Goal: Subscribe to service/newsletter

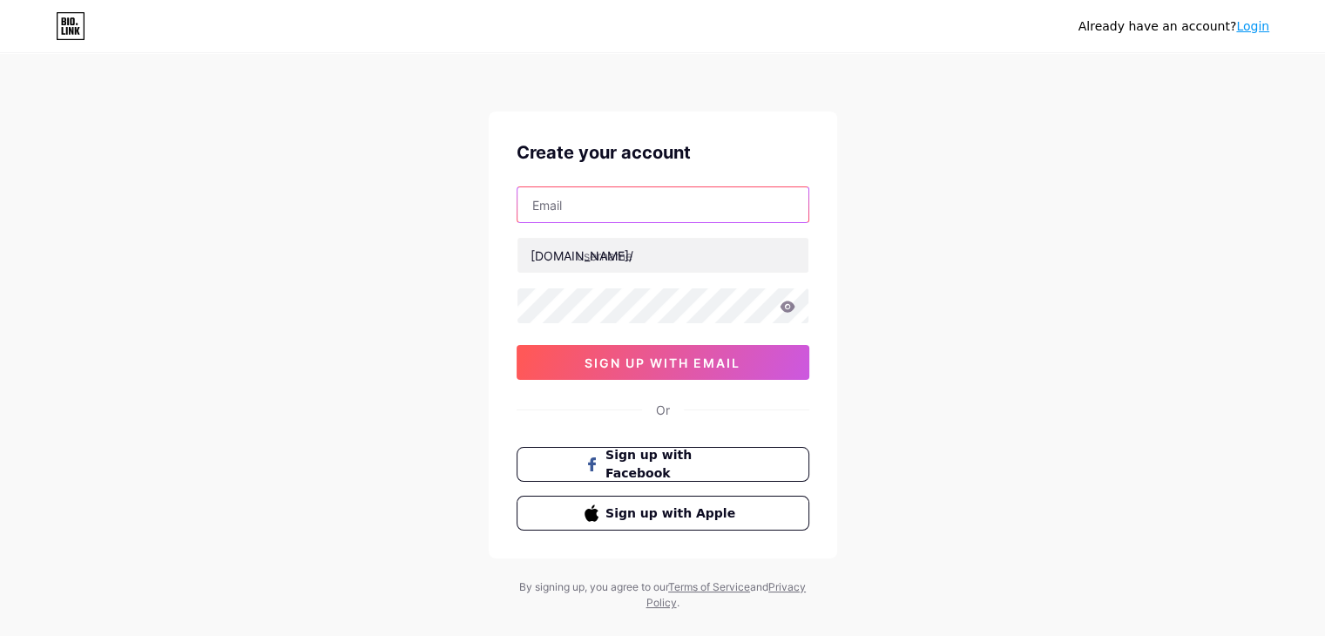
click at [600, 213] on input "text" at bounding box center [662, 204] width 291 height 35
type input "[EMAIL_ADDRESS][DOMAIN_NAME]"
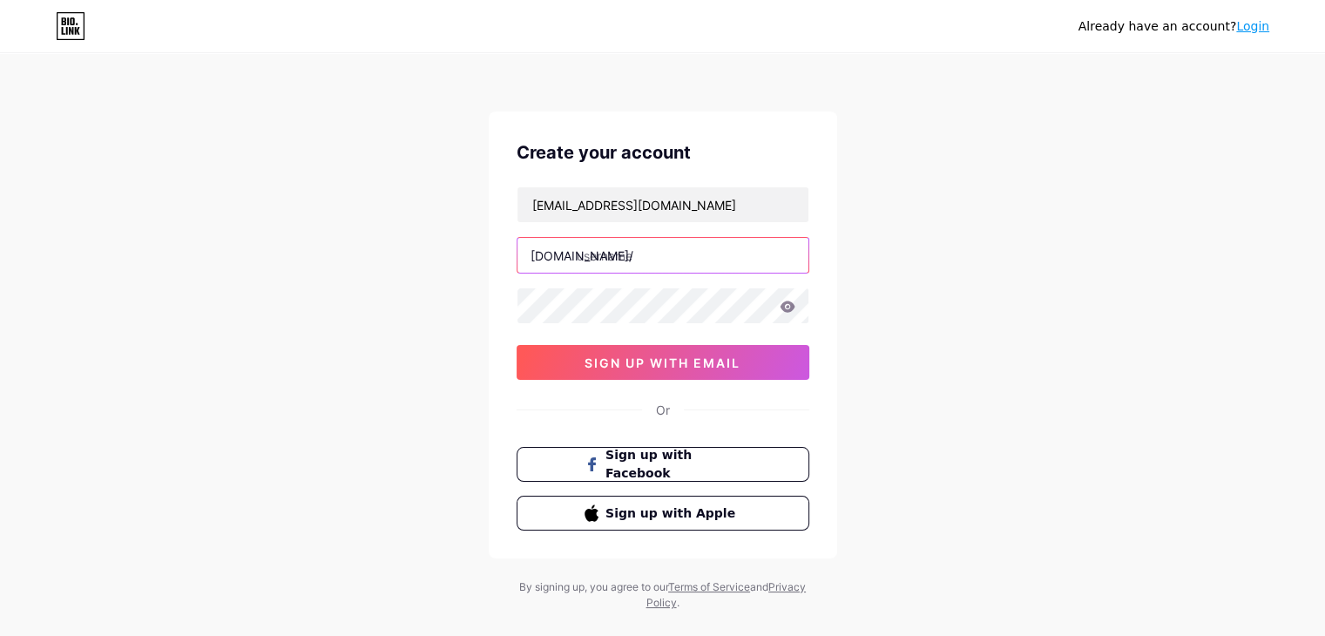
click at [638, 258] on input "text" at bounding box center [662, 255] width 291 height 35
type input "picklegenes"
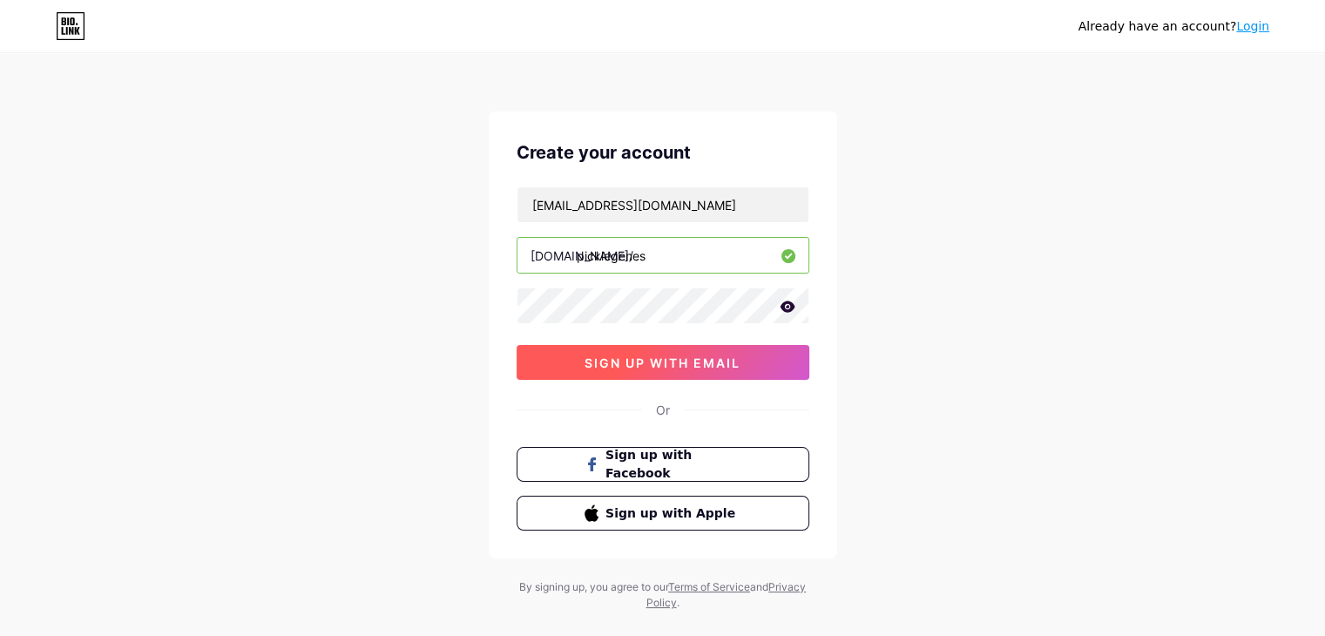
click at [687, 356] on span "sign up with email" at bounding box center [662, 362] width 156 height 15
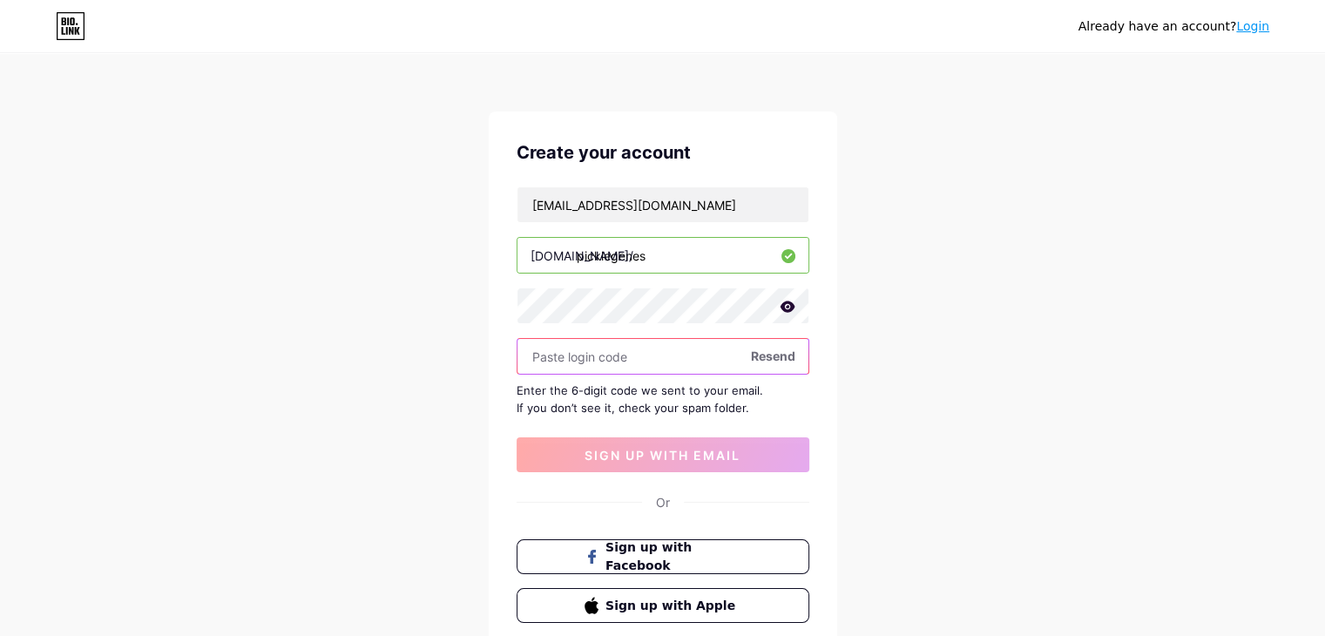
paste input "255284"
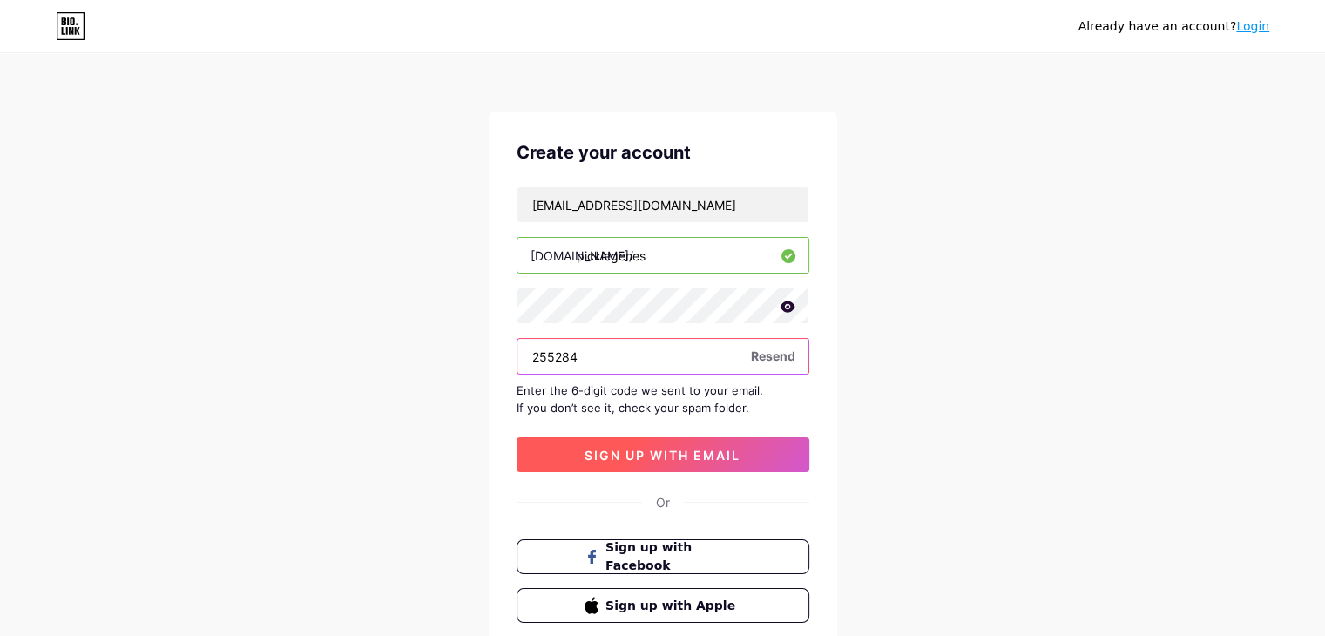
type input "255284"
click at [638, 456] on span "sign up with email" at bounding box center [662, 455] width 156 height 15
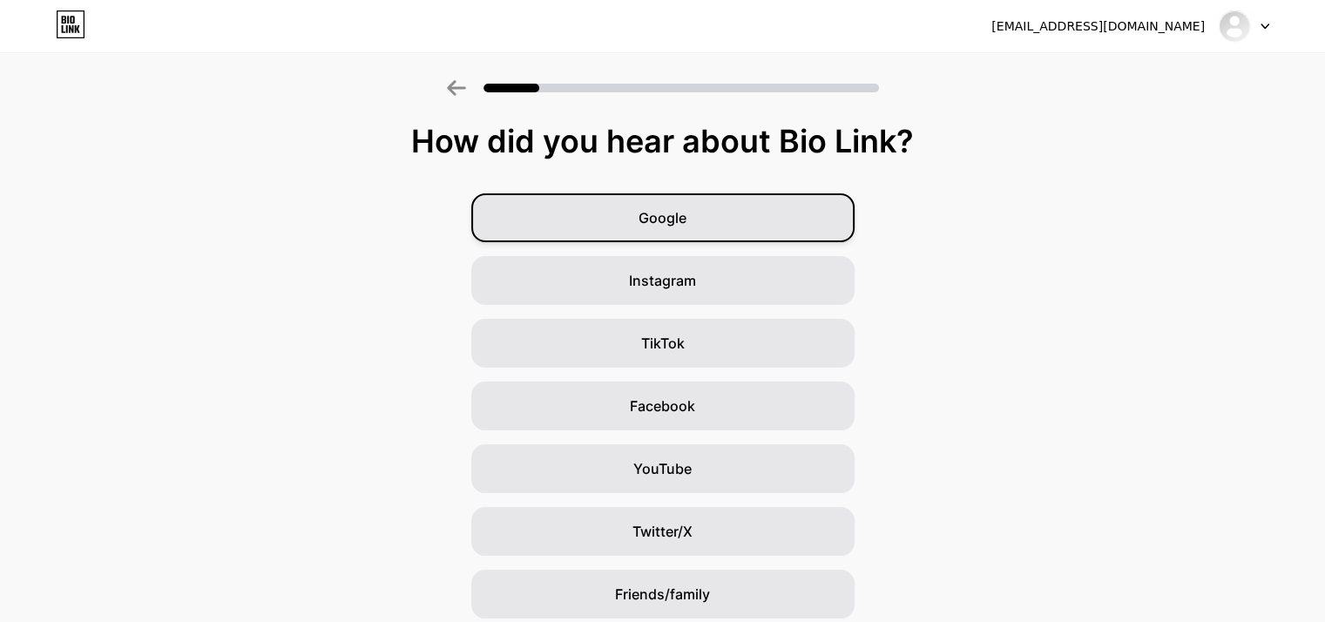
click at [708, 231] on div "Google" at bounding box center [662, 217] width 383 height 49
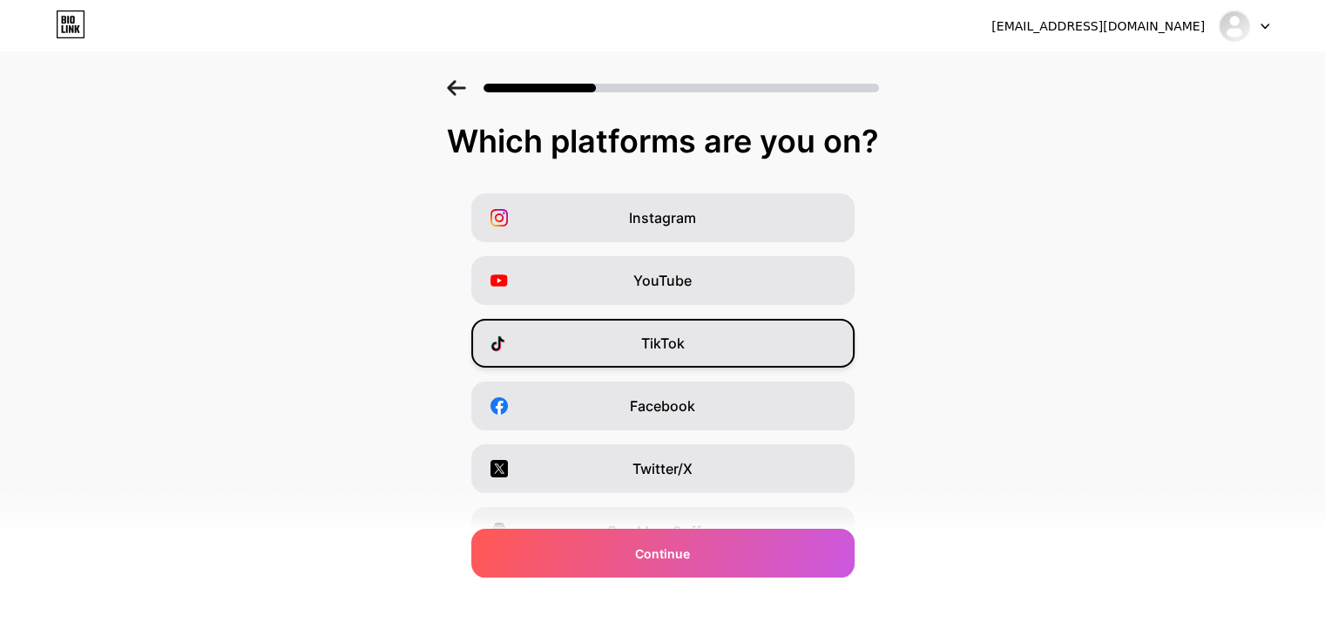
click at [685, 346] on span "TikTok" at bounding box center [663, 343] width 44 height 21
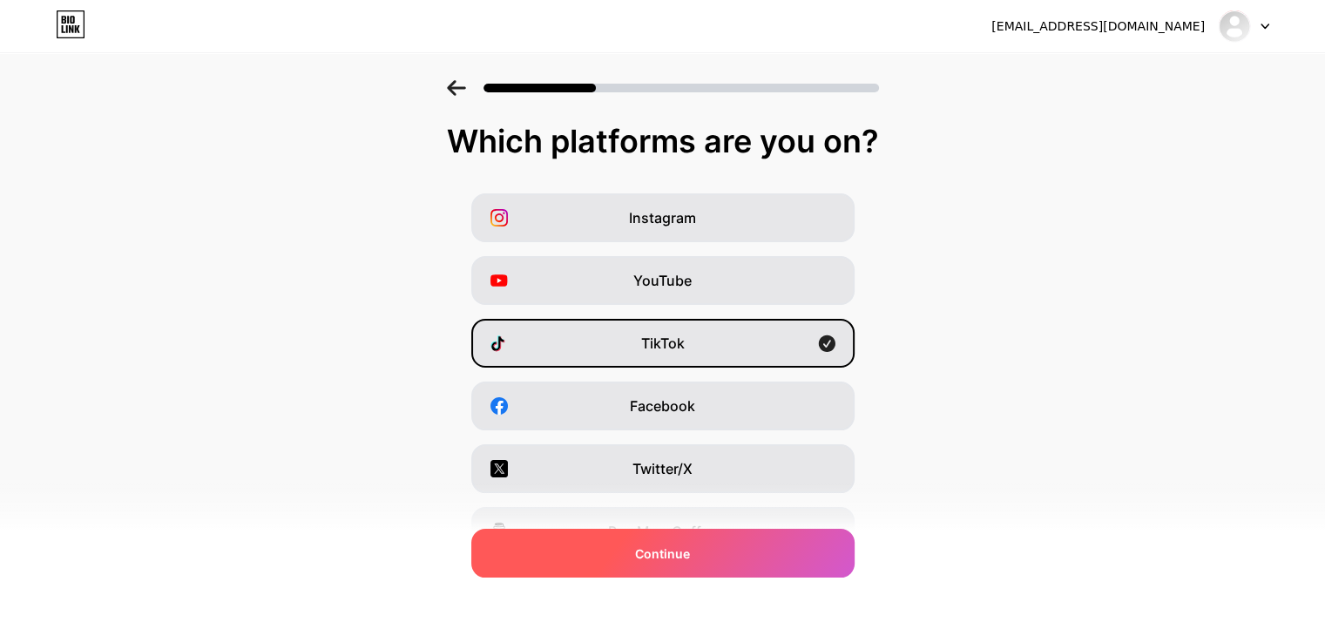
click at [721, 558] on div "Continue" at bounding box center [662, 553] width 383 height 49
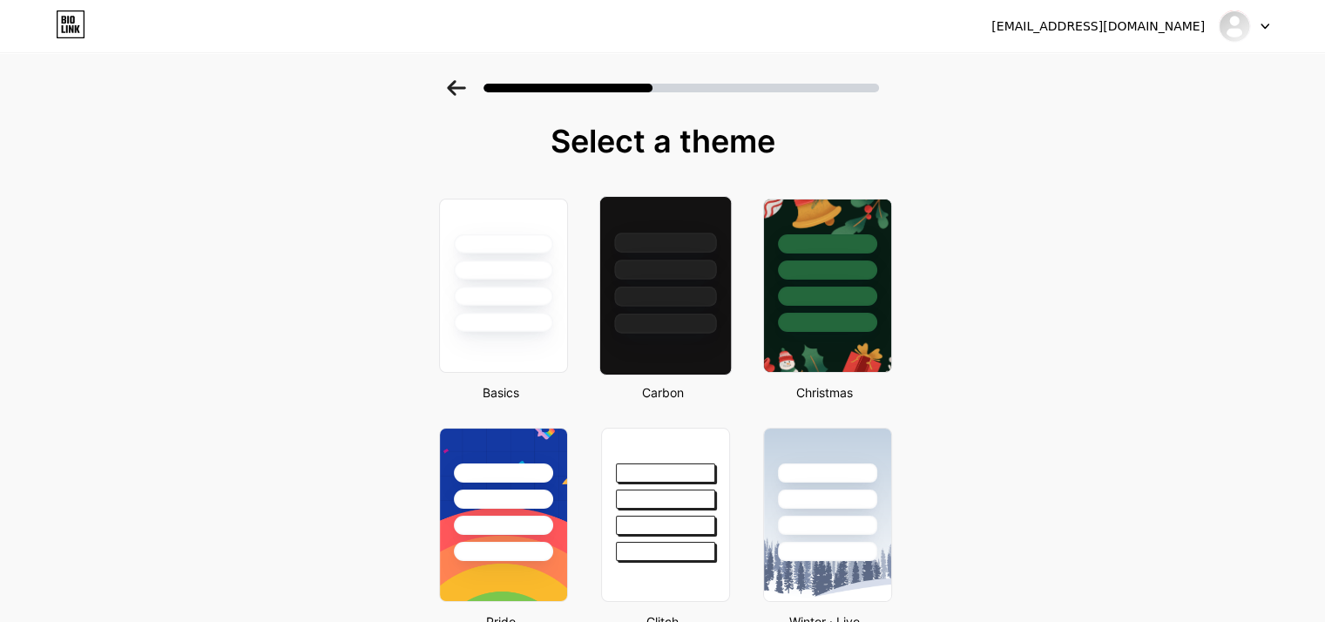
click at [698, 304] on div at bounding box center [665, 297] width 102 height 20
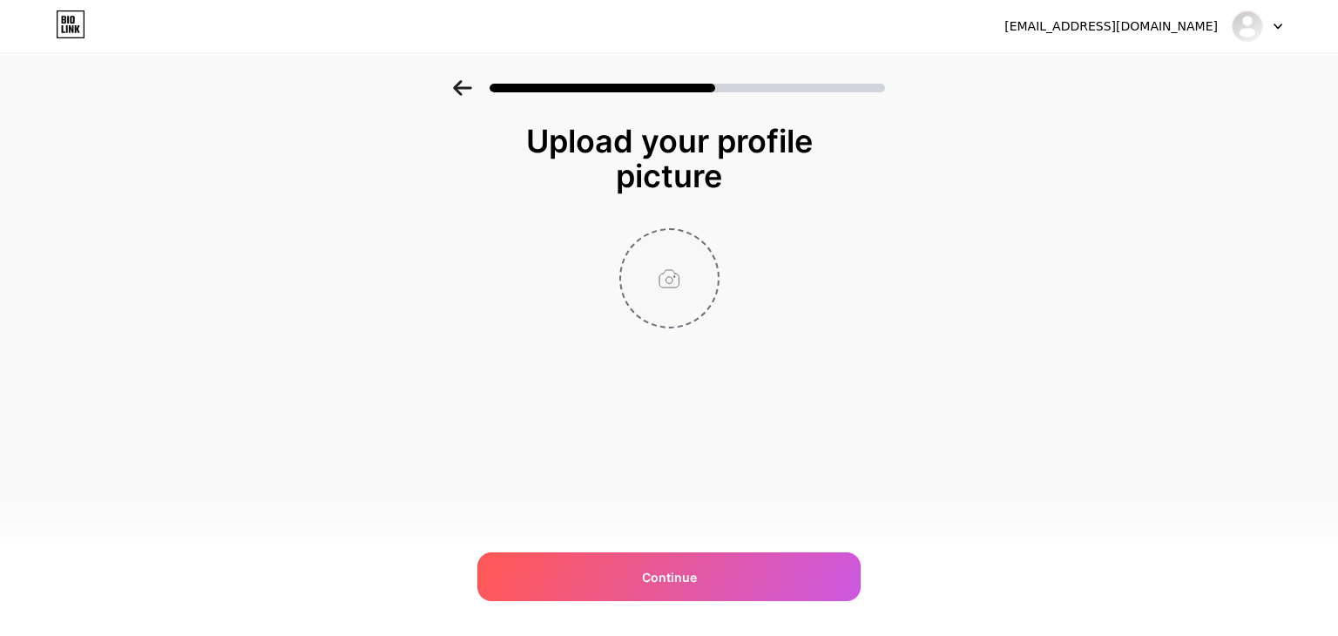
click at [656, 274] on input "file" at bounding box center [669, 278] width 97 height 97
type input "C:\fakepath\638_x_870_wm.jpg"
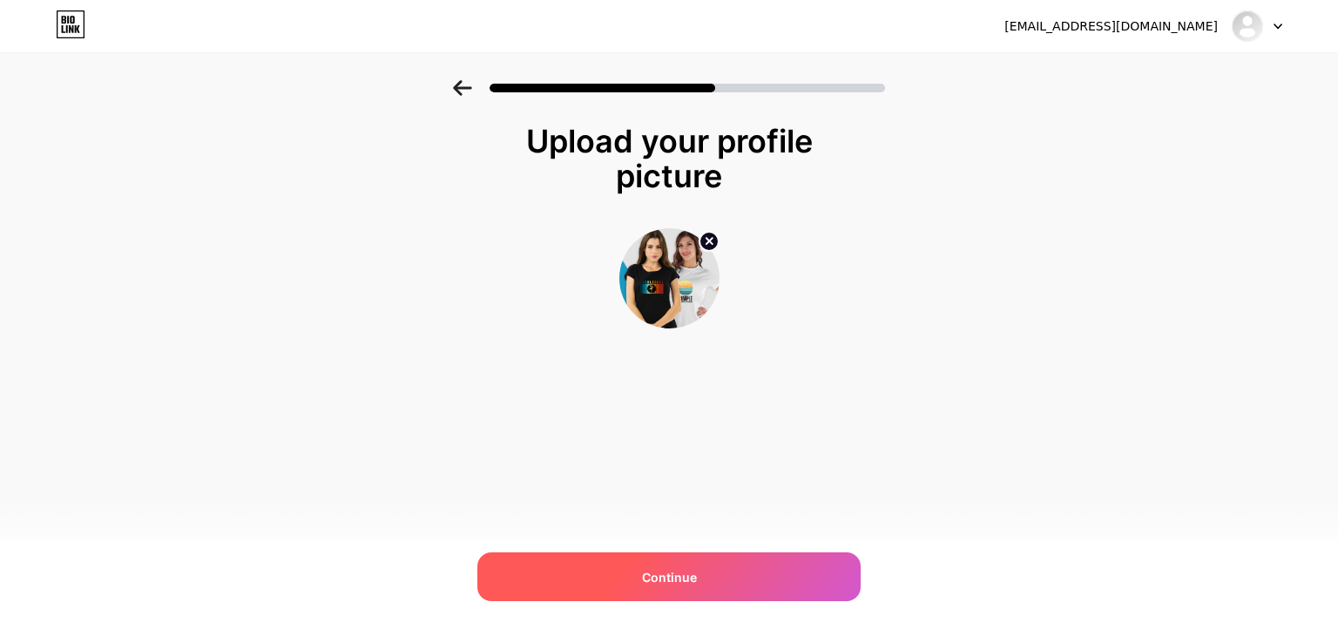
click at [709, 572] on div "Continue" at bounding box center [668, 576] width 383 height 49
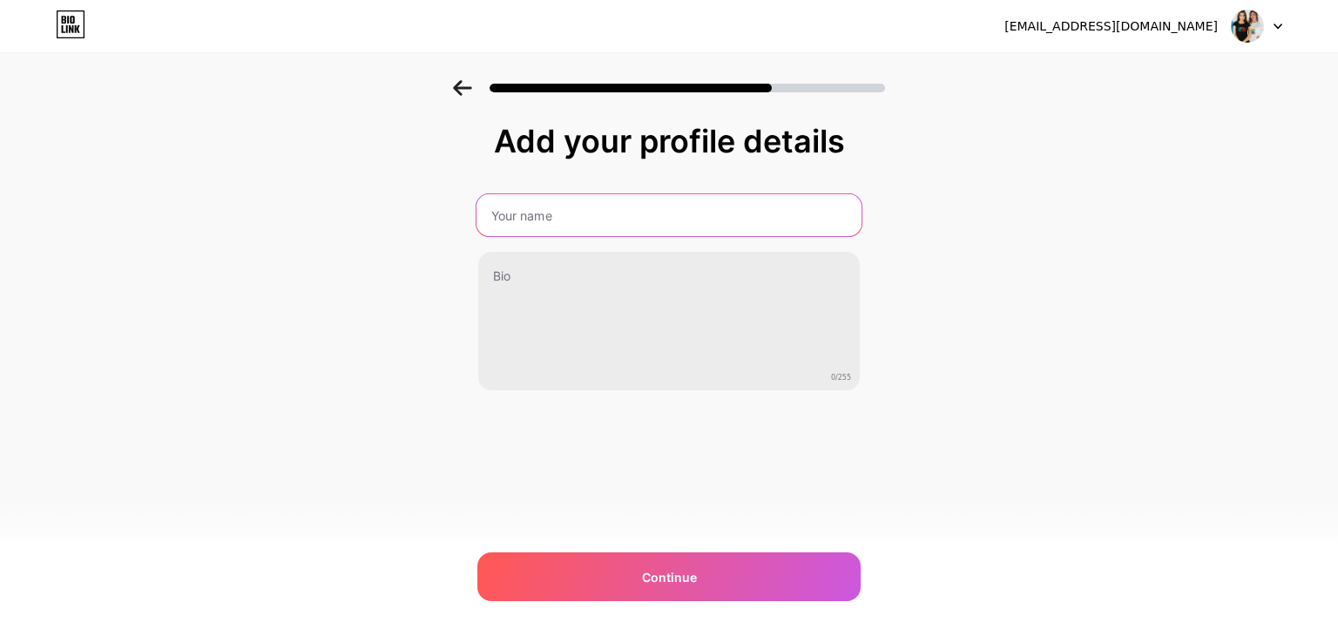
click at [534, 222] on input "text" at bounding box center [668, 215] width 385 height 42
type input "Pickle Genes"
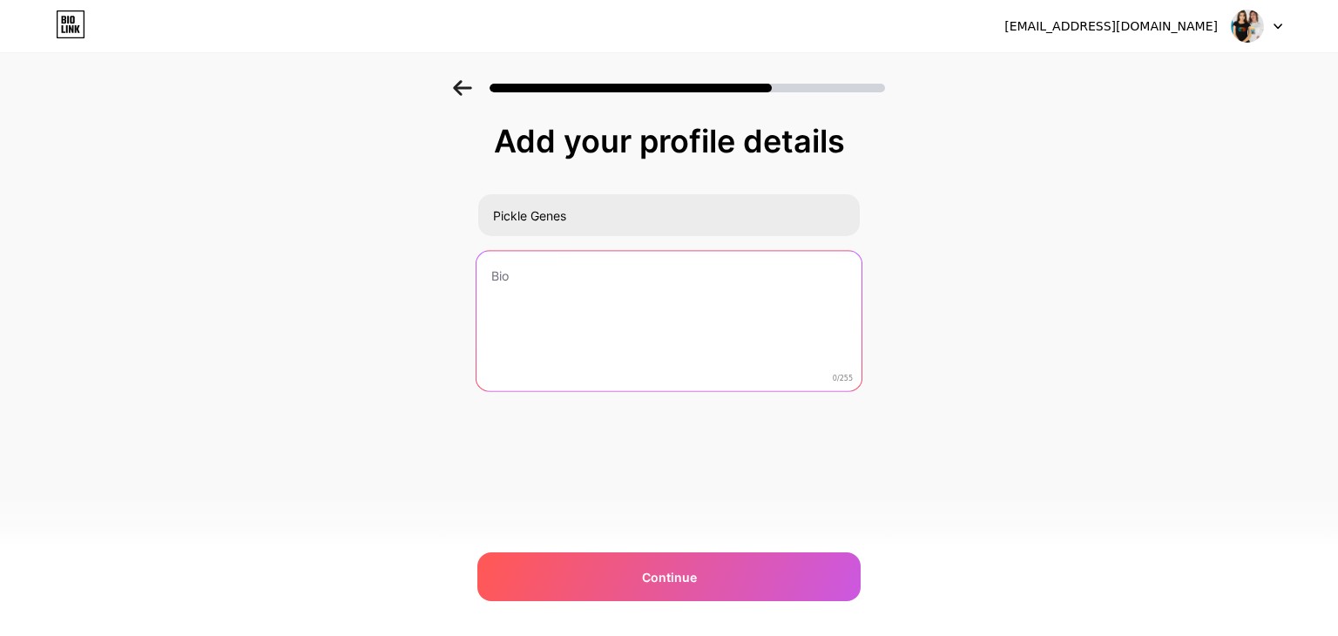
click at [523, 287] on textarea at bounding box center [668, 322] width 385 height 142
paste textarea "PickleGenes is your go-to online store in the USA for trendy and comfortable pi…"
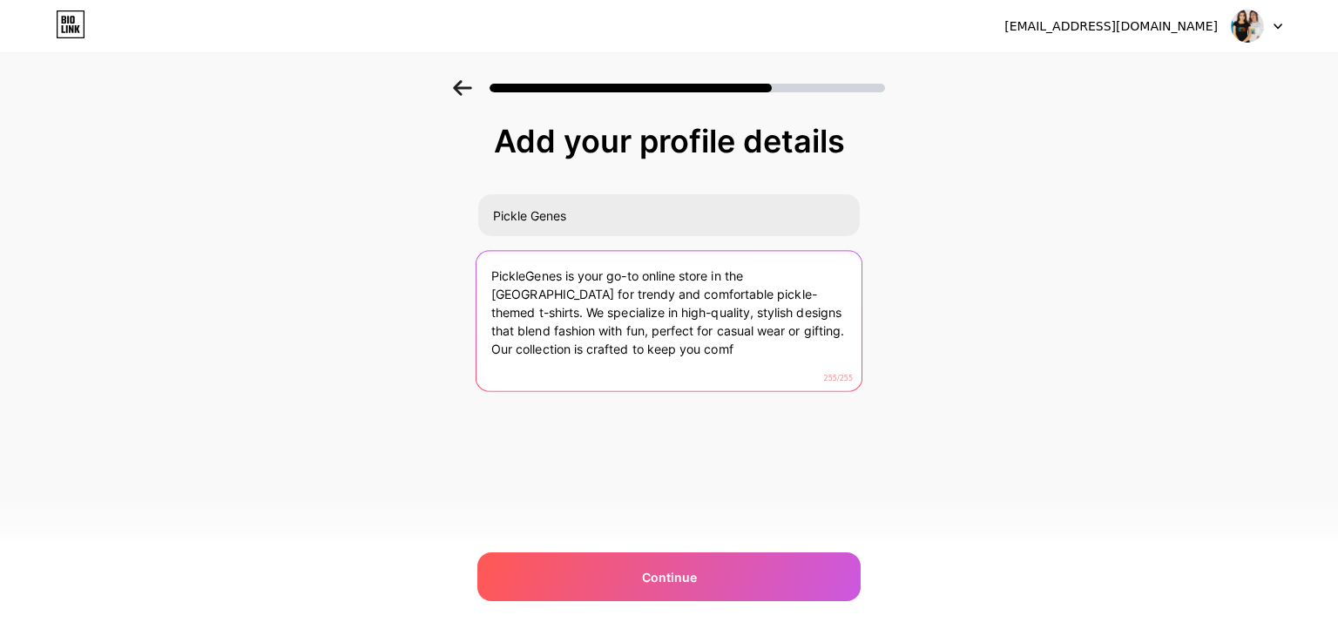
click at [646, 341] on textarea "PickleGenes is your go-to online store in the USA for trendy and comfortable pi…" at bounding box center [668, 322] width 385 height 142
paste textarea "offers trendy pickle-themed t-shirts in the USA. Fun, stylish & comfy designs p…"
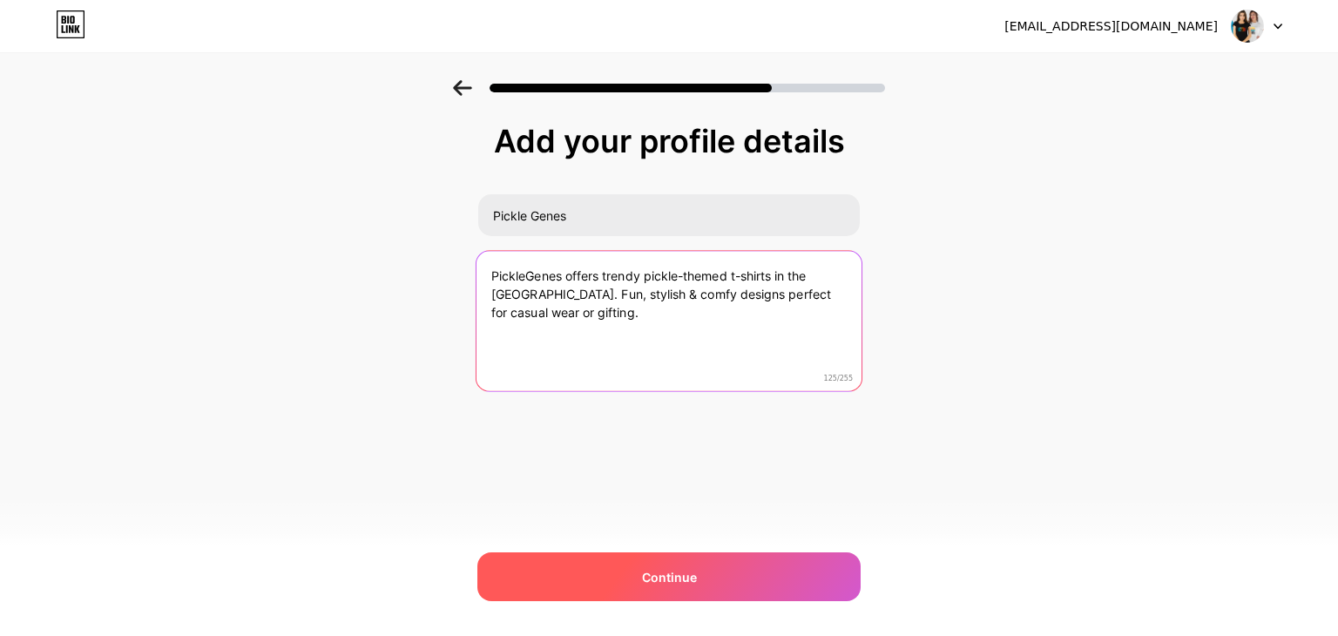
type textarea "PickleGenes offers trendy pickle-themed t-shirts in the USA. Fun, stylish & com…"
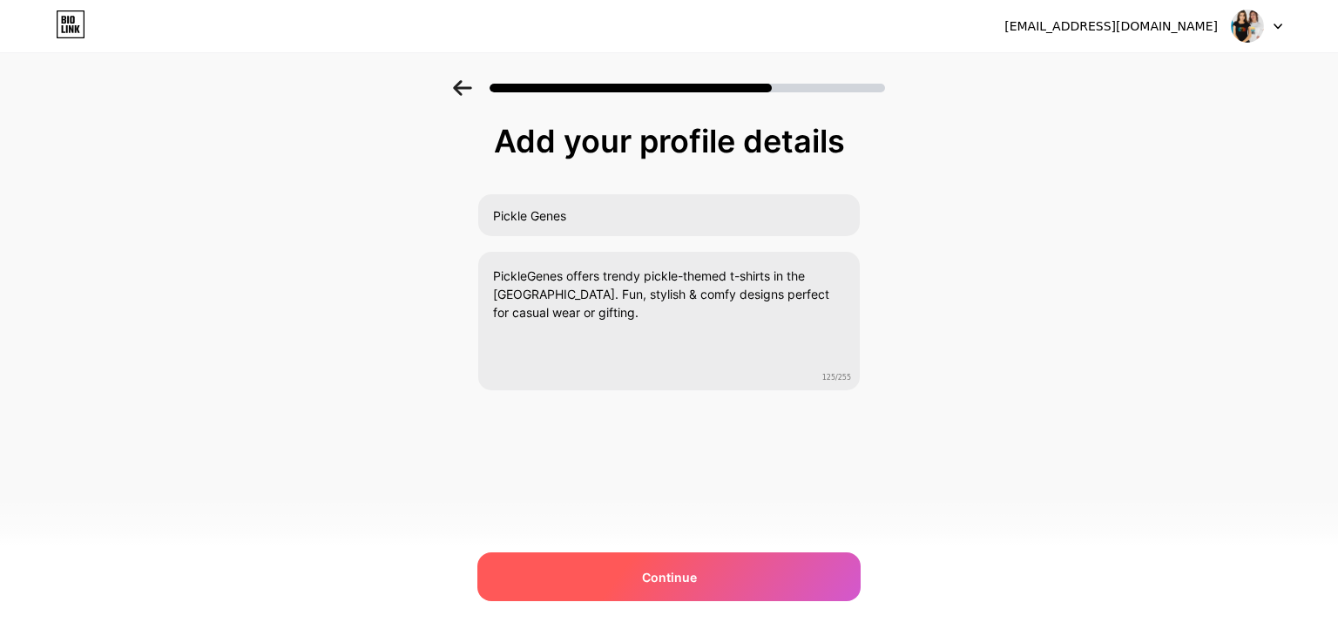
click at [715, 572] on div "Continue" at bounding box center [668, 576] width 383 height 49
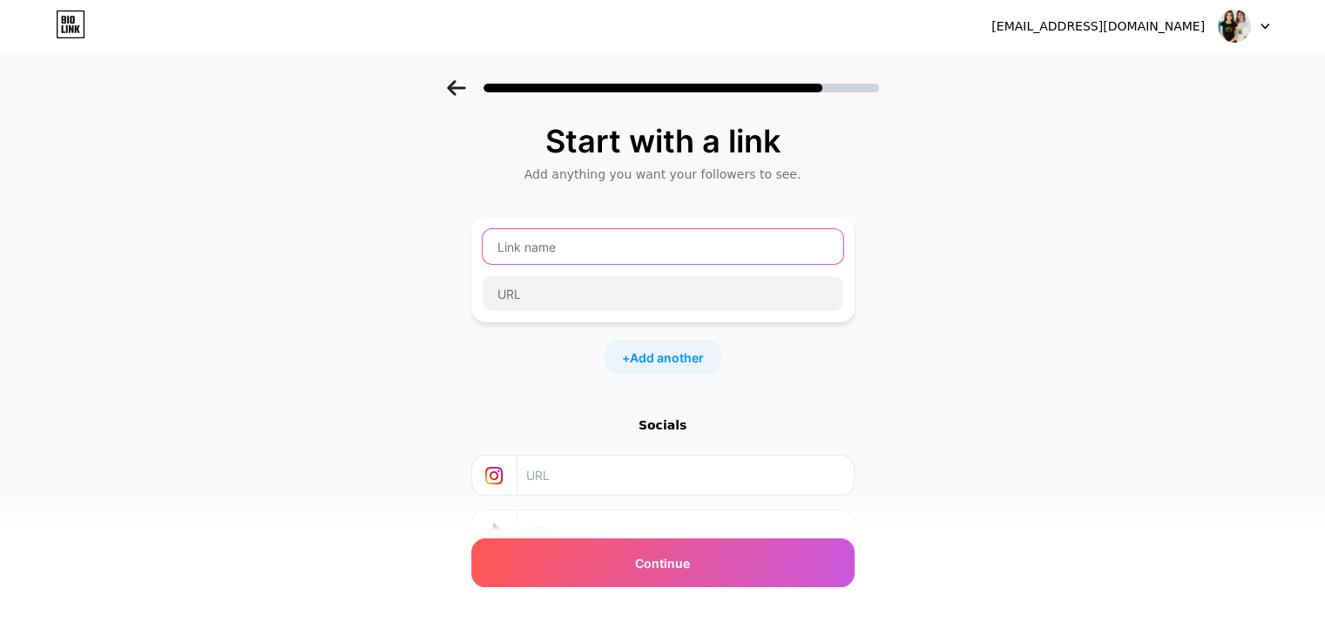
click at [556, 252] on input "text" at bounding box center [662, 246] width 361 height 35
type input "Pickle Genes"
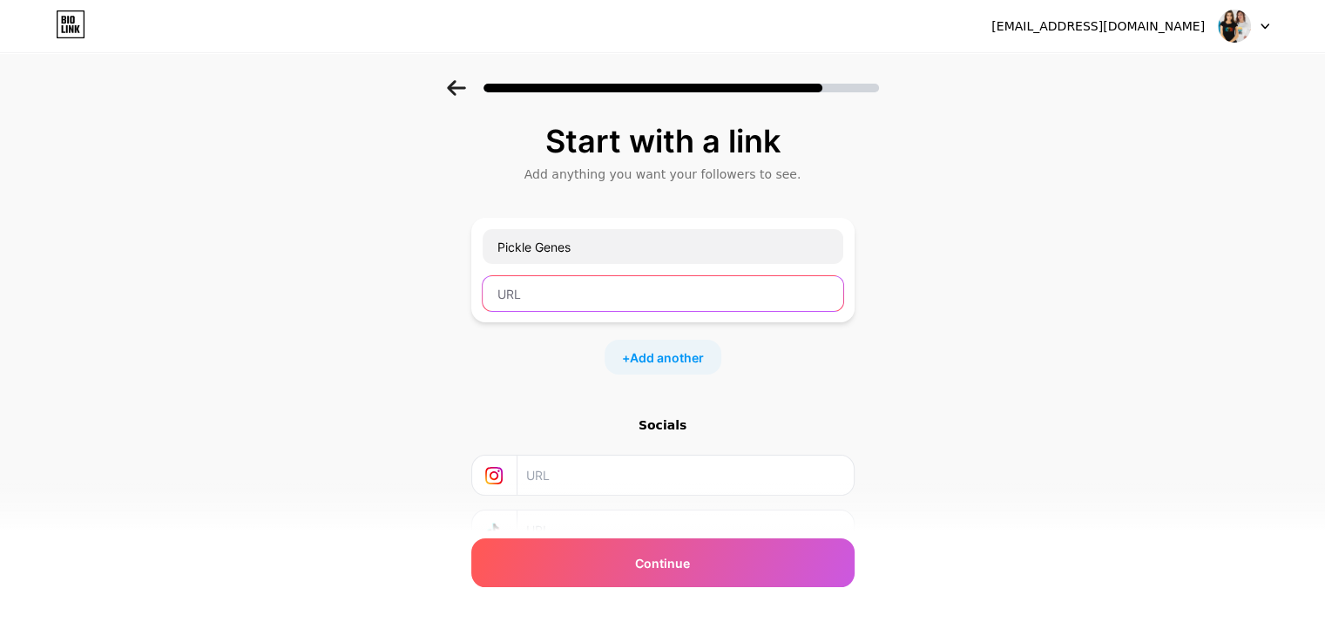
click at [554, 288] on input "text" at bounding box center [662, 293] width 361 height 35
type input "https://picklegenes.store"
click at [672, 349] on span "Add another" at bounding box center [667, 357] width 74 height 18
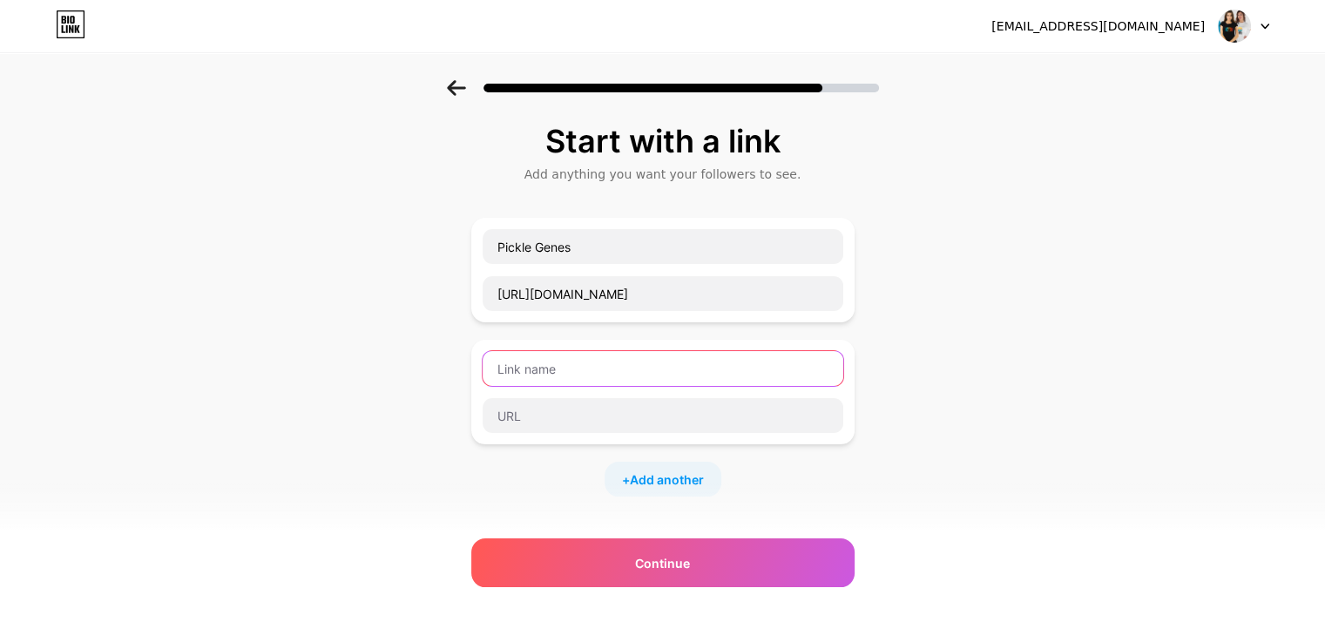
click at [564, 363] on input "text" at bounding box center [662, 368] width 361 height 35
paste input "Why Pickle Ball T-Shirts Are the Next Big Trend in USA Fashion When it comes to…"
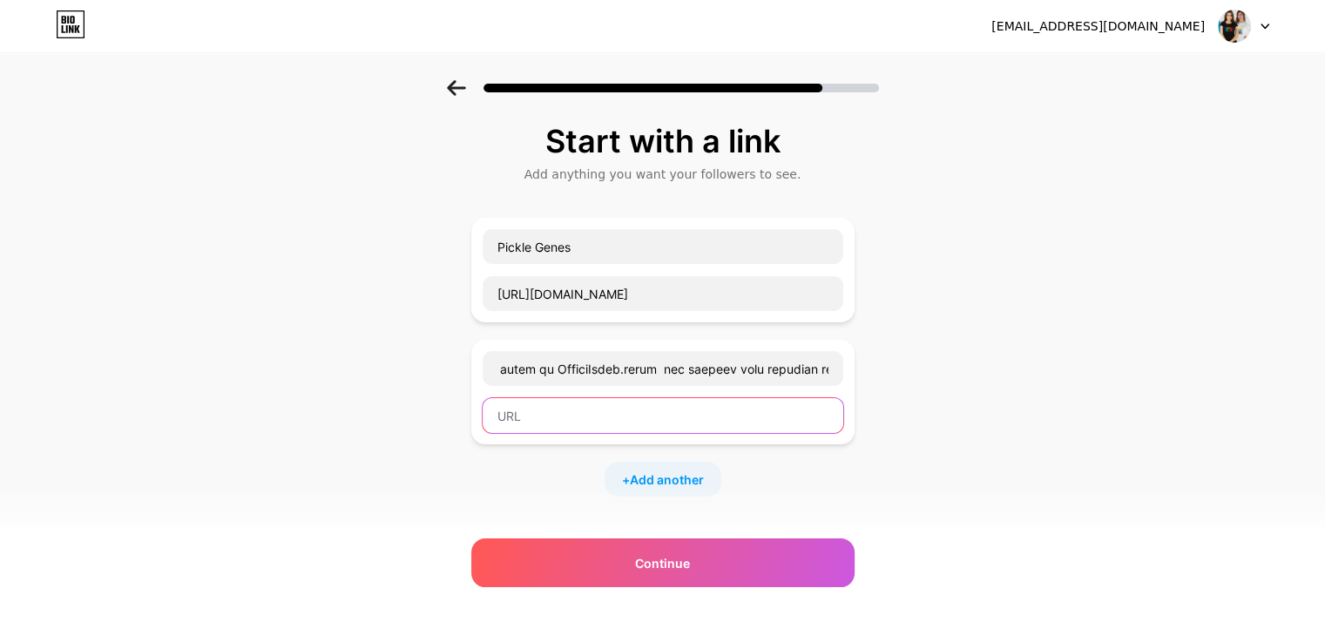
click at [606, 398] on input "text" at bounding box center [662, 415] width 361 height 35
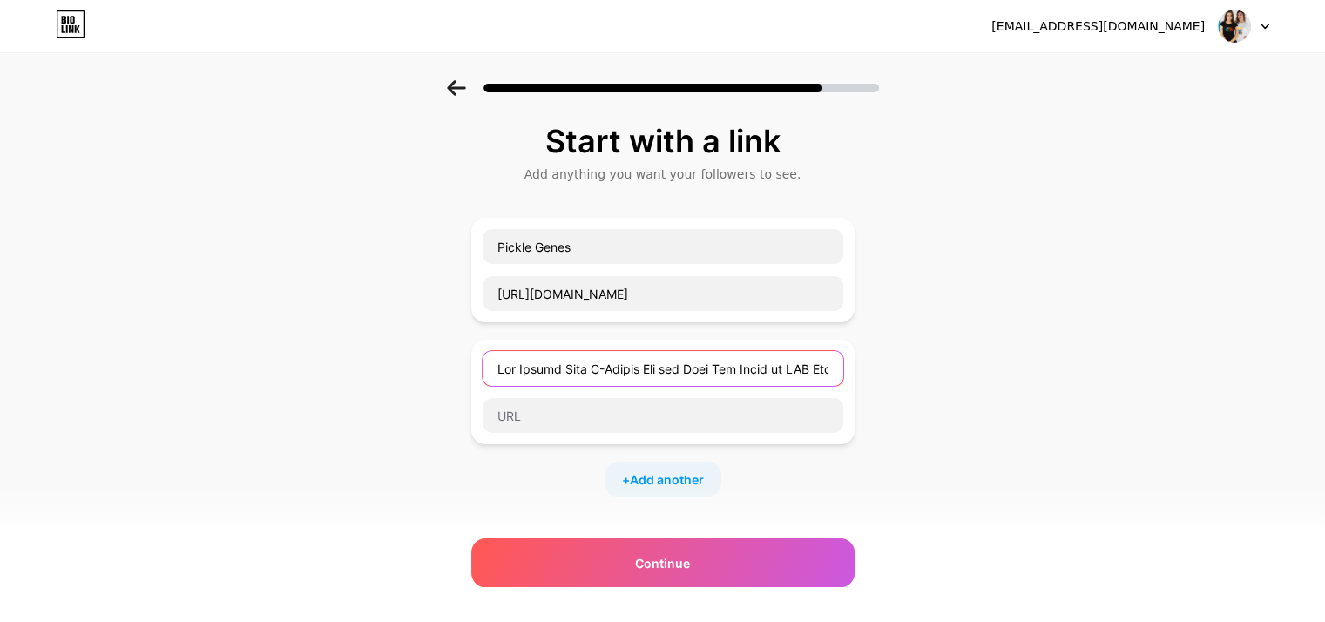
click at [575, 365] on input "text" at bounding box center [662, 368] width 361 height 35
paste input "text"
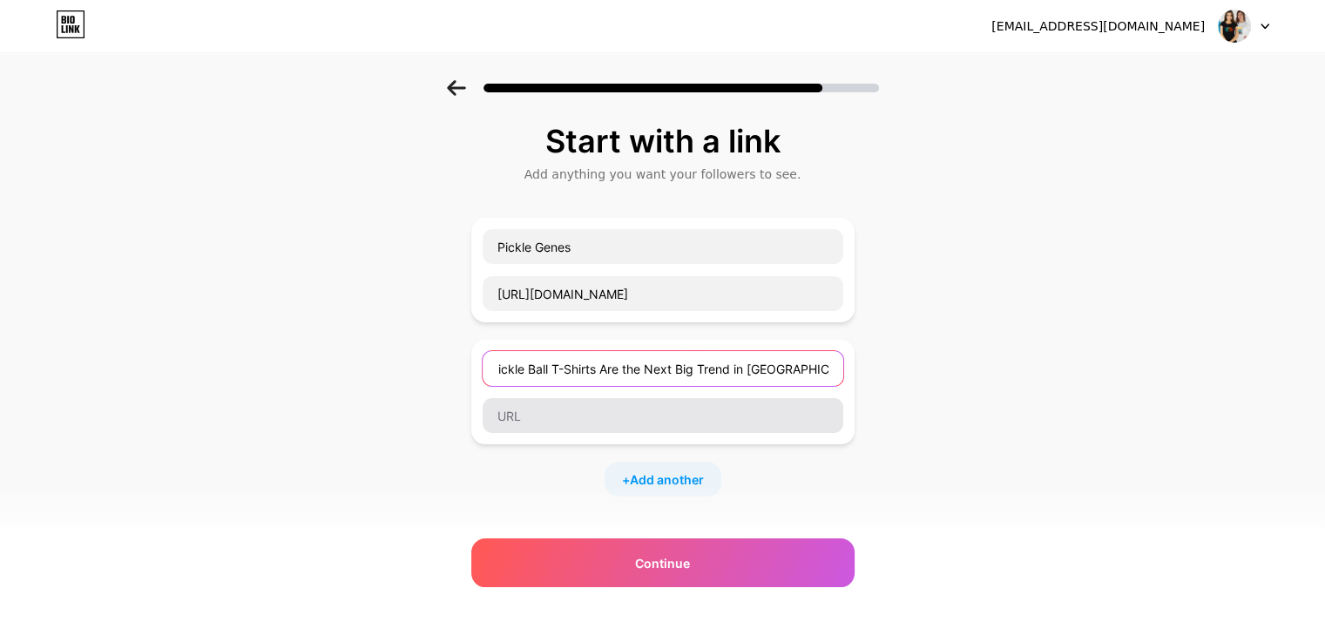
type input "Why Pickle Ball T-Shirts Are the Next Big Trend in USA Fashion"
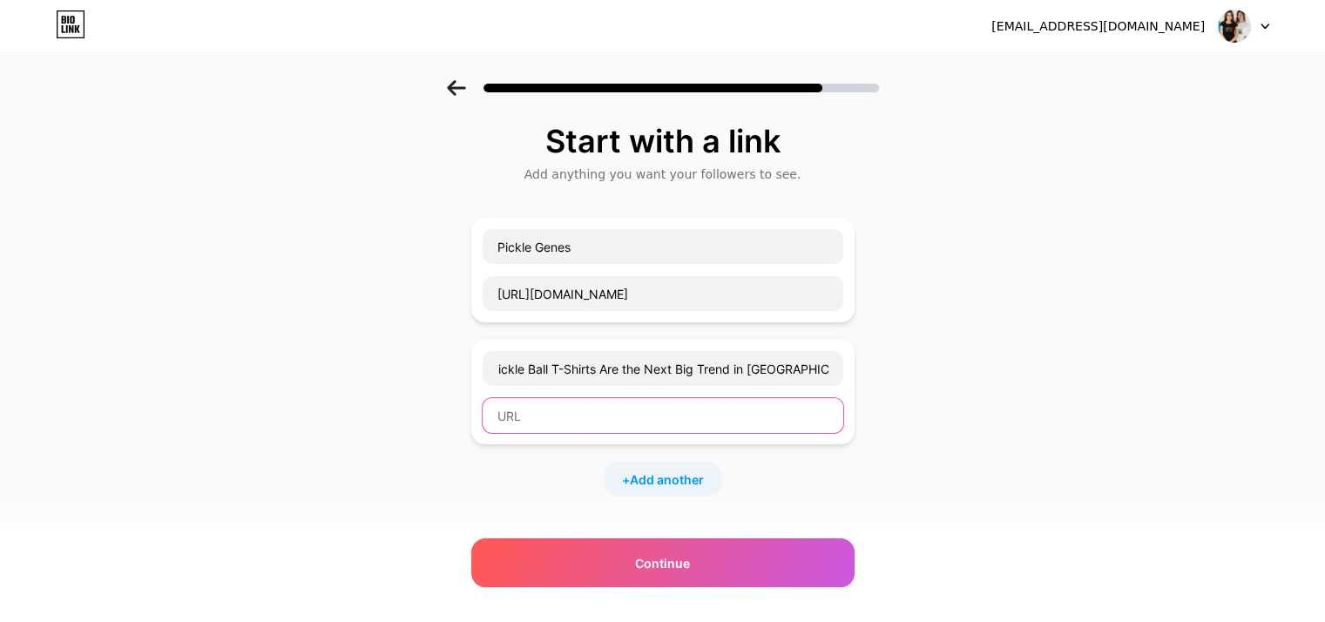
scroll to position [0, 0]
click at [621, 420] on input "text" at bounding box center [662, 415] width 361 height 35
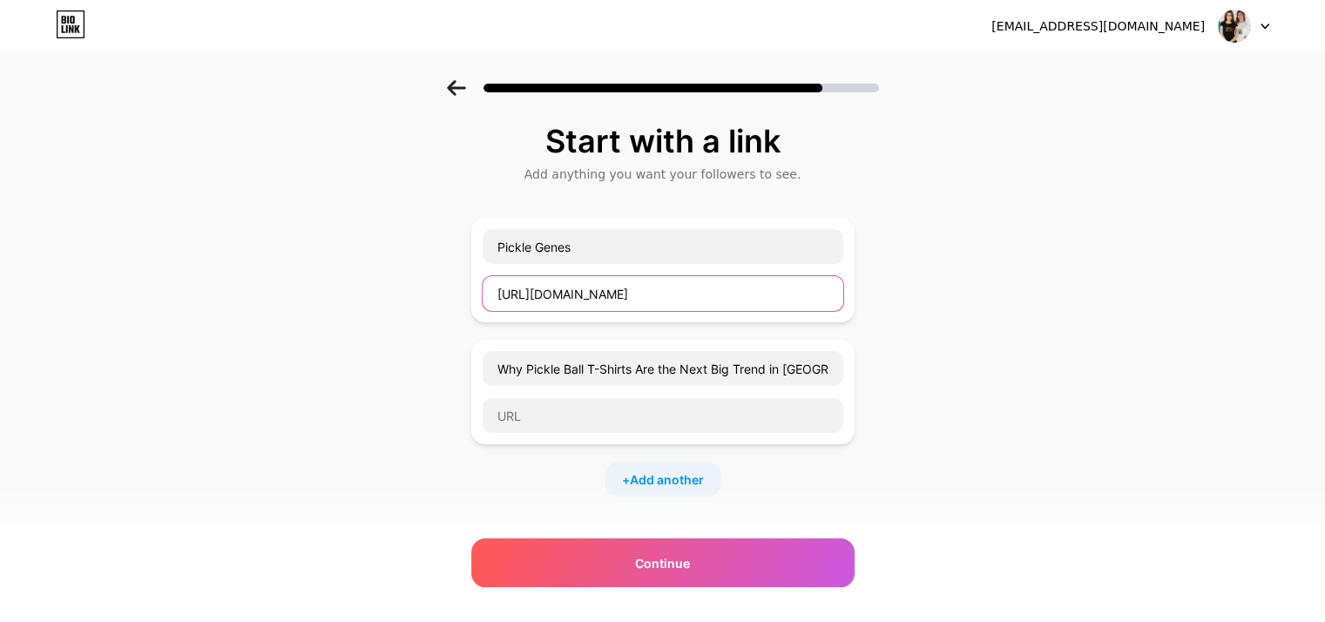
click at [638, 288] on input "https://picklegenes.store" at bounding box center [662, 293] width 361 height 35
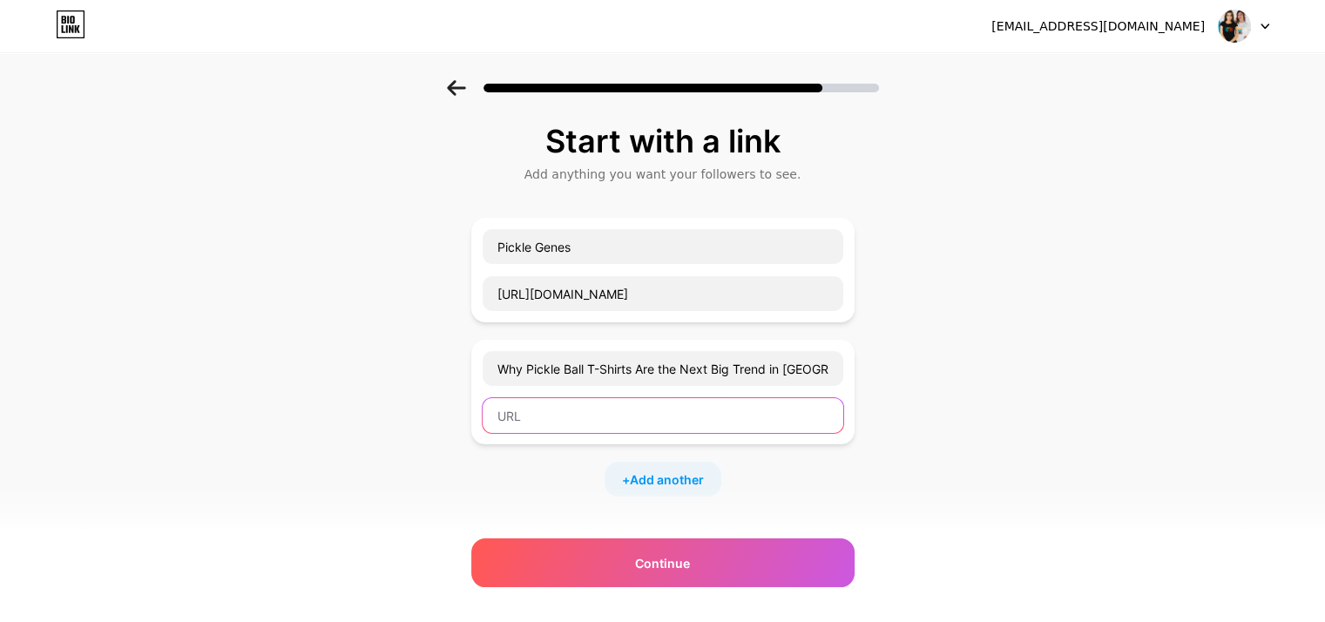
click at [583, 415] on input "text" at bounding box center [662, 415] width 361 height 35
paste input "https://picklegenes.store"
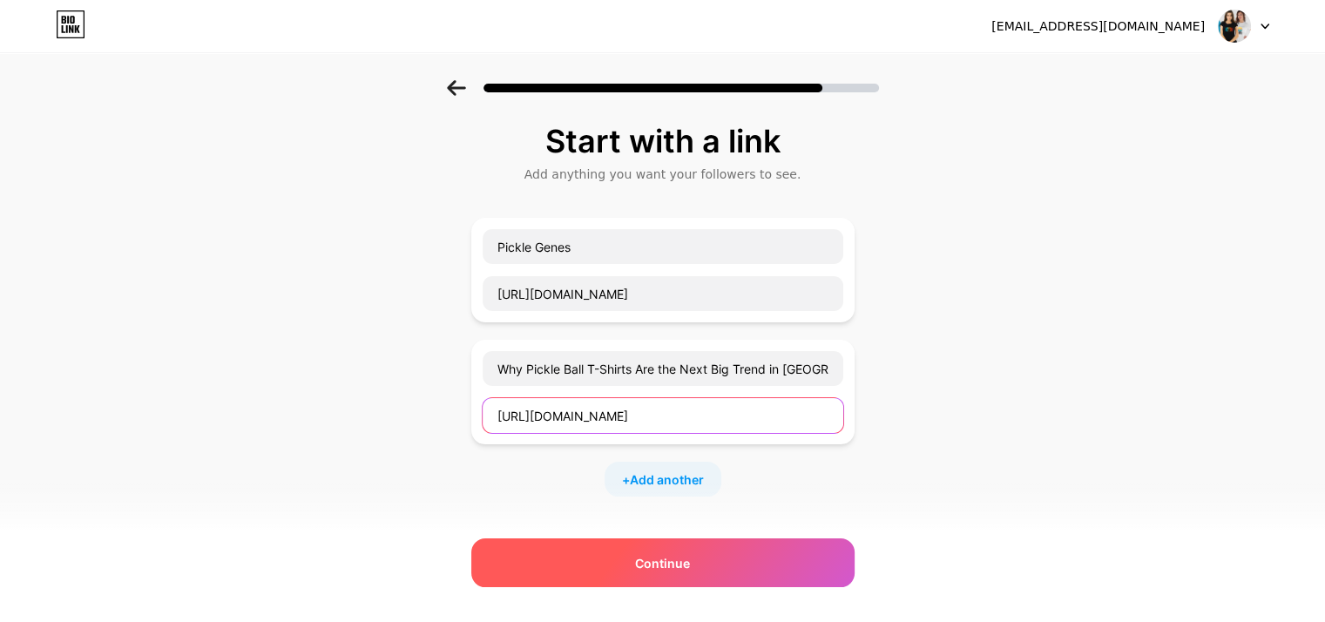
type input "https://picklegenes.store"
click at [681, 555] on span "Continue" at bounding box center [662, 563] width 55 height 18
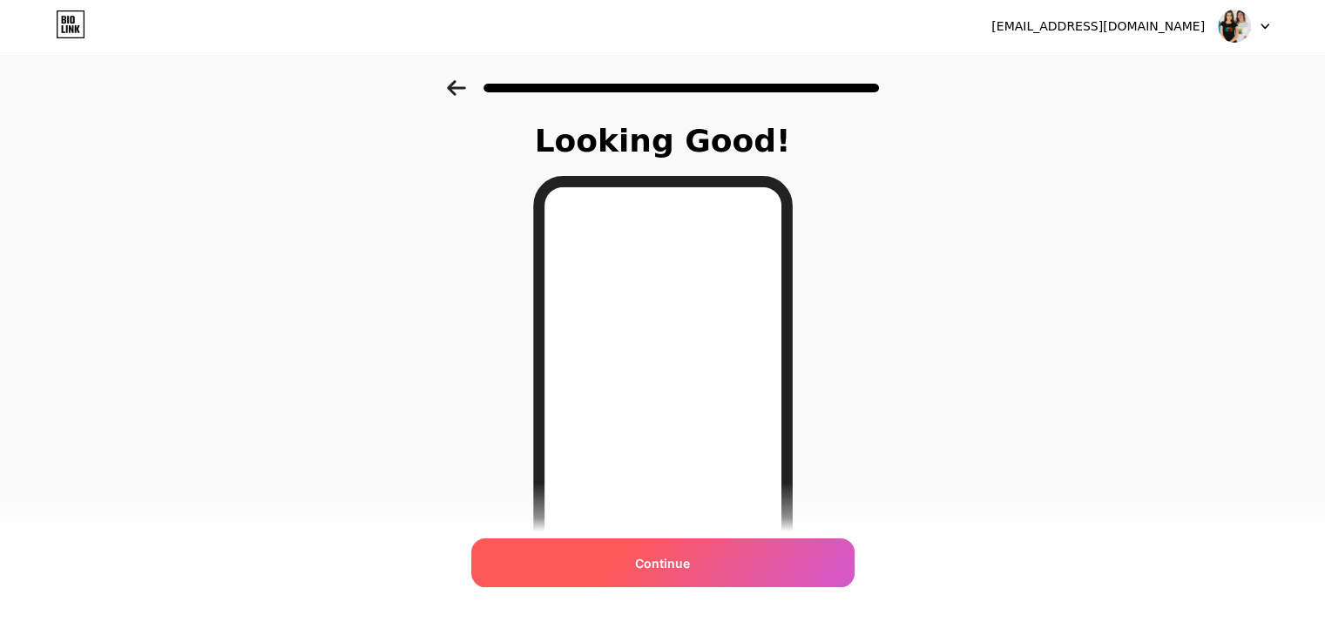
click at [662, 562] on span "Continue" at bounding box center [662, 563] width 55 height 18
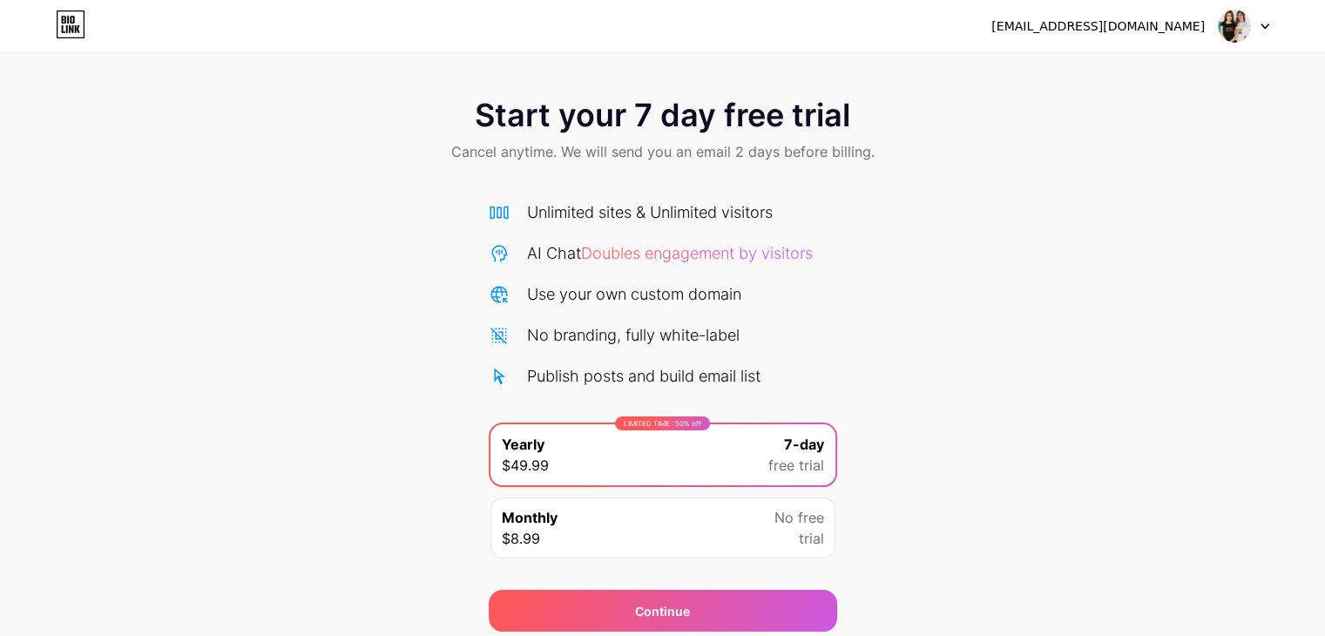
click at [1259, 23] on div at bounding box center [1243, 25] width 51 height 31
click at [1090, 180] on div "Start your 7 day free trial Cancel anytime. We will send you an email 2 days be…" at bounding box center [662, 131] width 1325 height 103
click at [66, 28] on icon at bounding box center [67, 29] width 2 height 8
click at [64, 24] on icon at bounding box center [71, 24] width 30 height 28
click at [1247, 36] on span at bounding box center [1234, 26] width 33 height 33
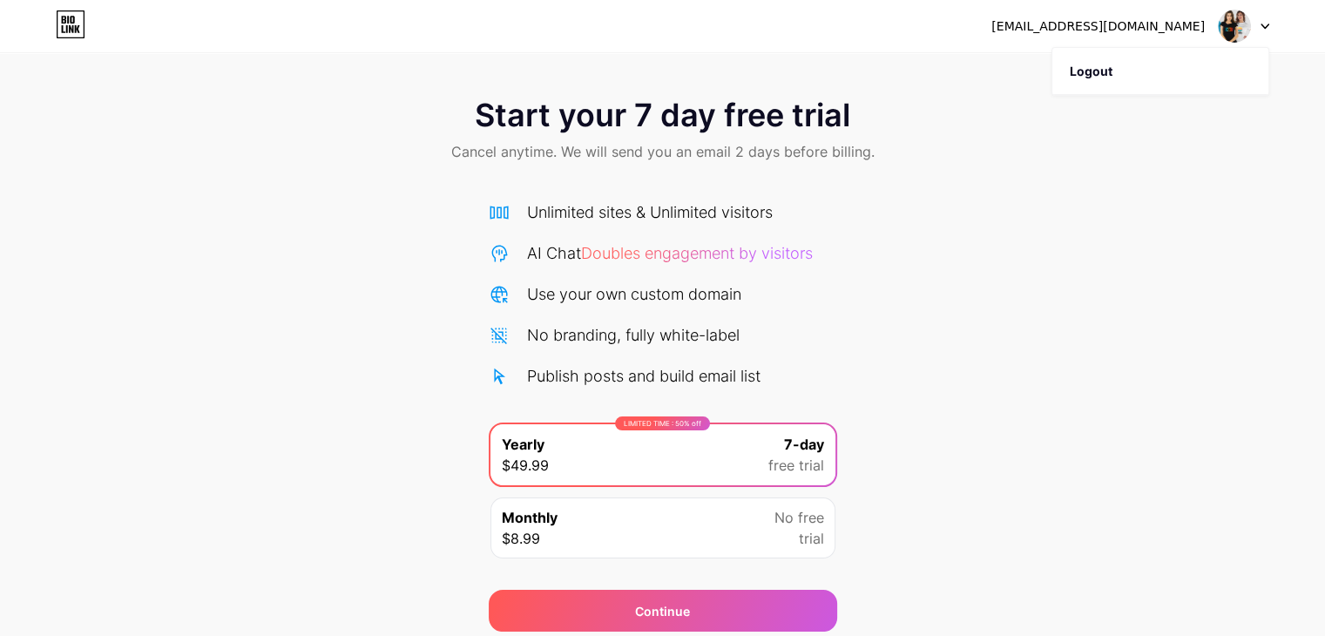
click at [1007, 206] on div "Start your 7 day free trial Cancel anytime. We will send you an email 2 days be…" at bounding box center [662, 355] width 1325 height 551
click at [1265, 32] on div at bounding box center [1243, 25] width 51 height 31
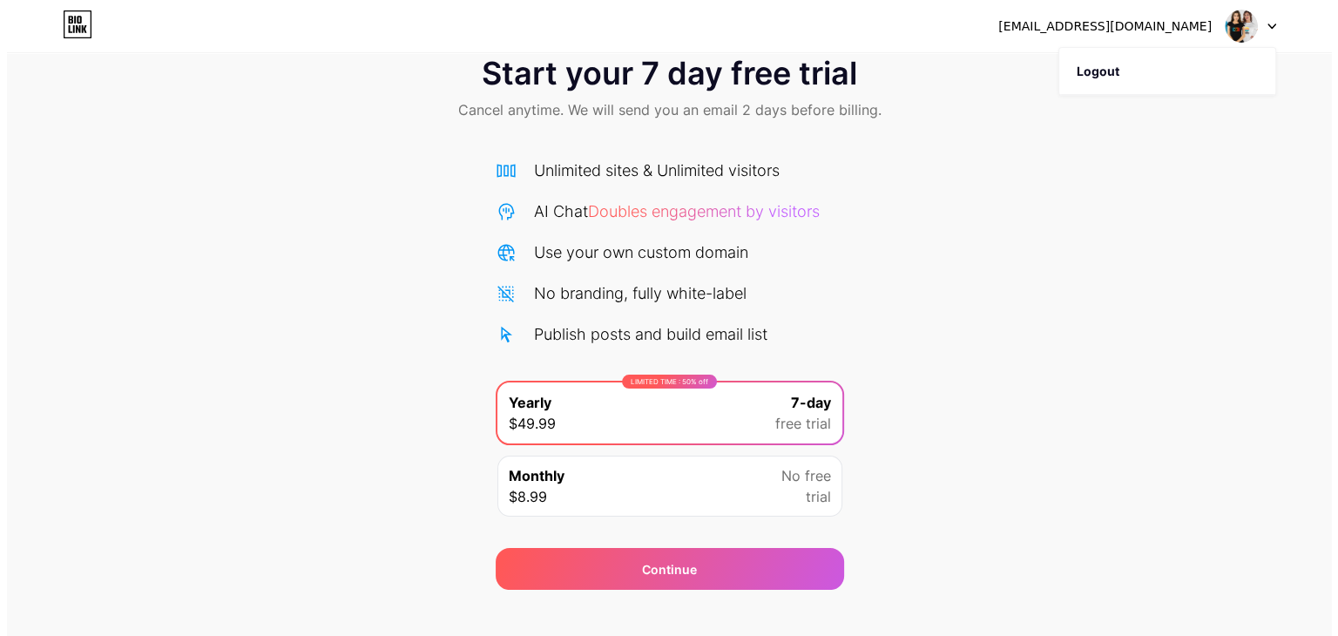
scroll to position [64, 0]
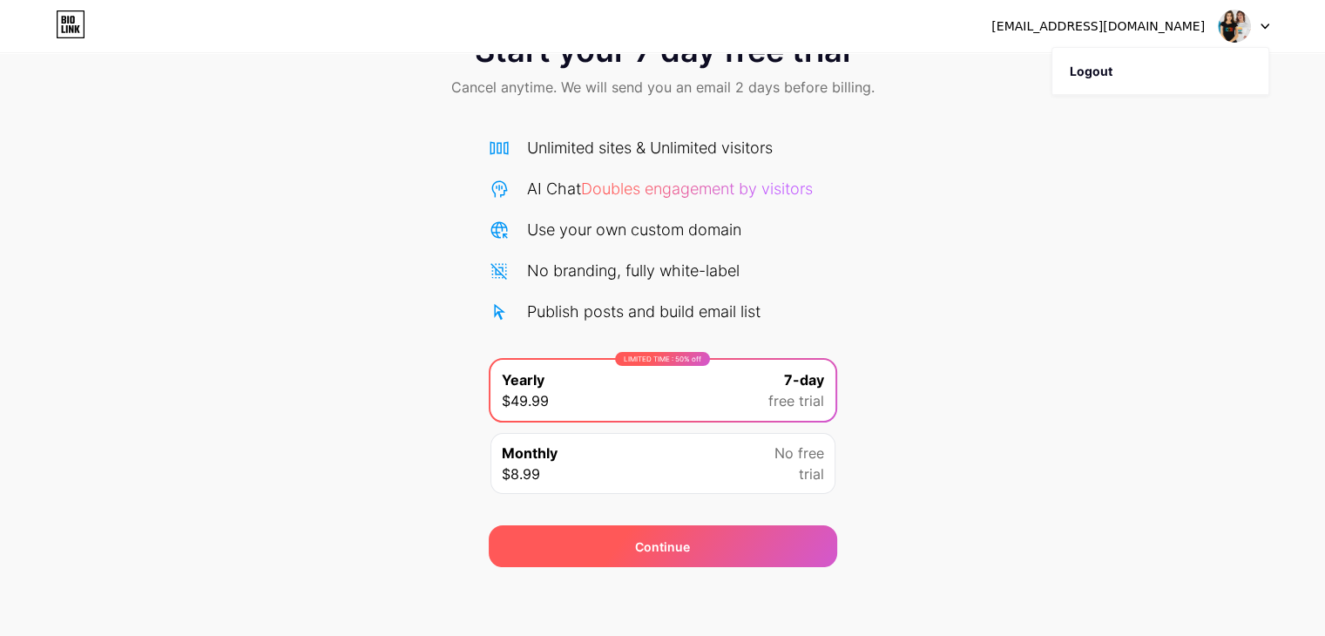
click at [690, 548] on div "Continue" at bounding box center [663, 546] width 348 height 42
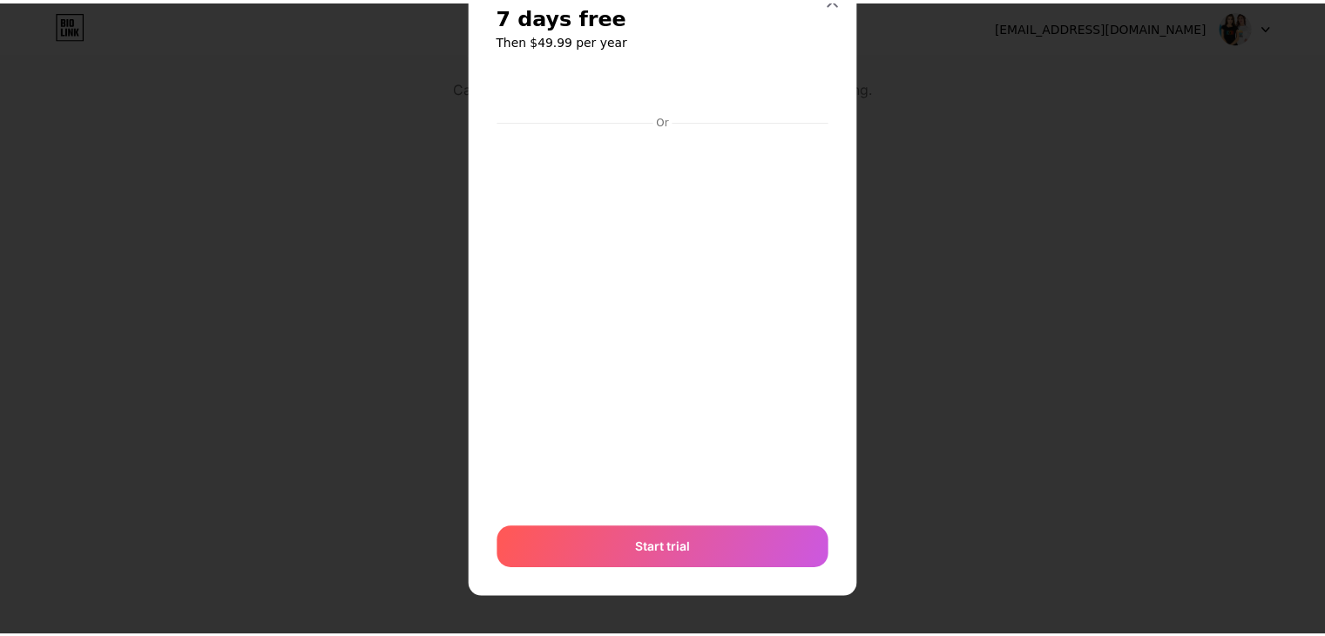
scroll to position [0, 0]
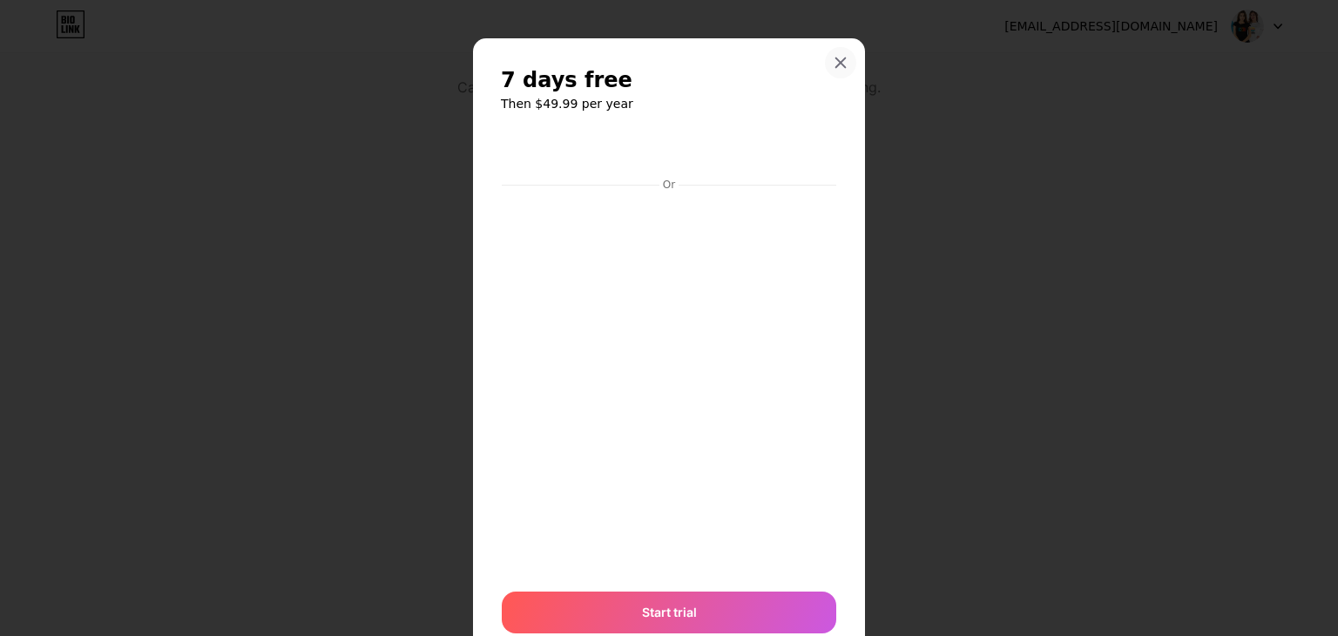
click at [841, 64] on div at bounding box center [840, 62] width 31 height 31
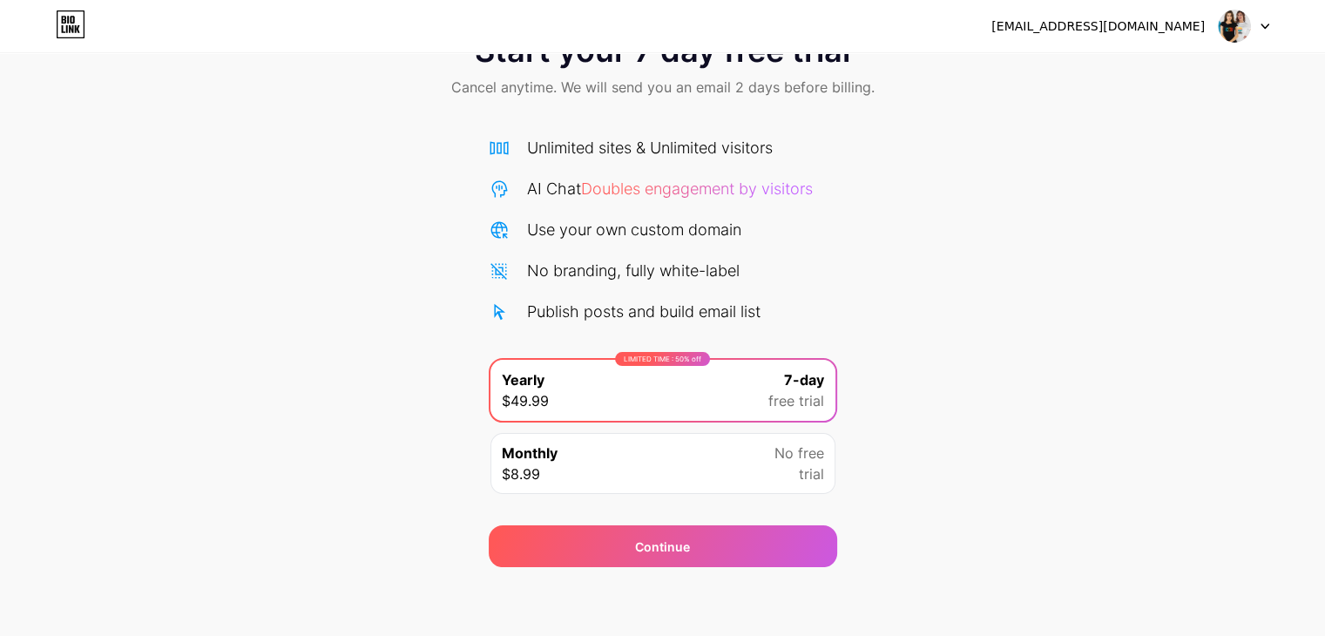
click at [712, 468] on div "Monthly $8.99 No free trial" at bounding box center [662, 463] width 345 height 61
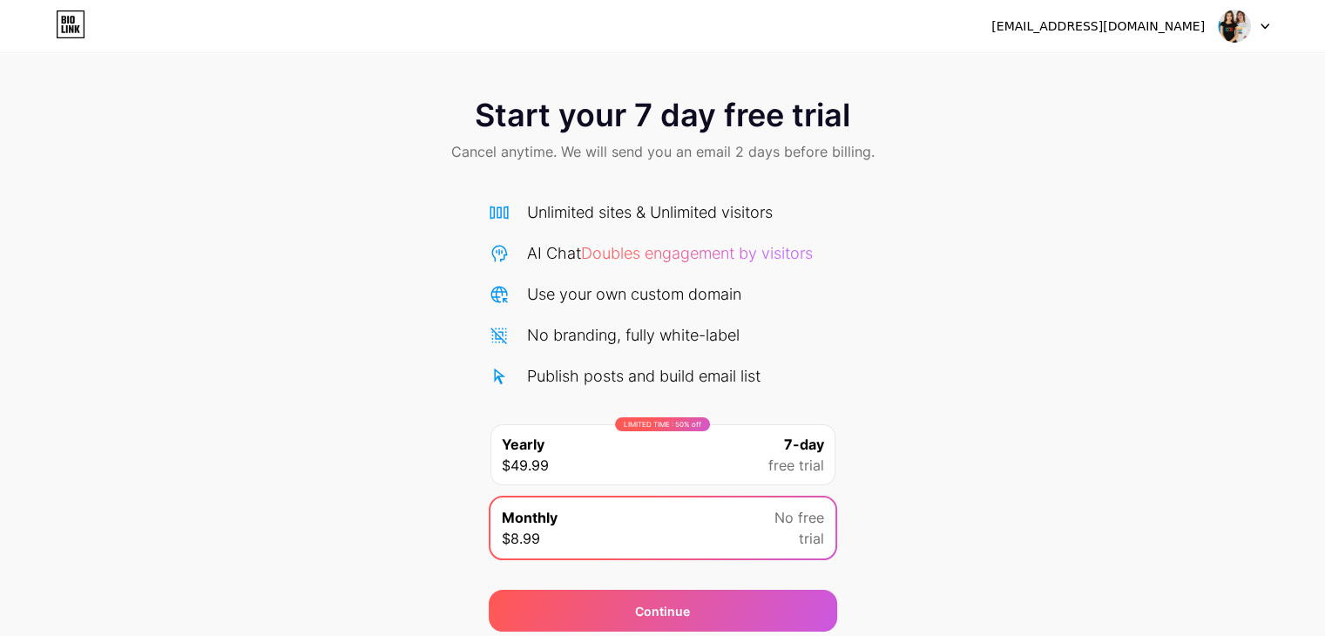
click at [1256, 26] on div at bounding box center [1243, 25] width 51 height 31
click at [1122, 78] on li "Logout" at bounding box center [1160, 71] width 216 height 47
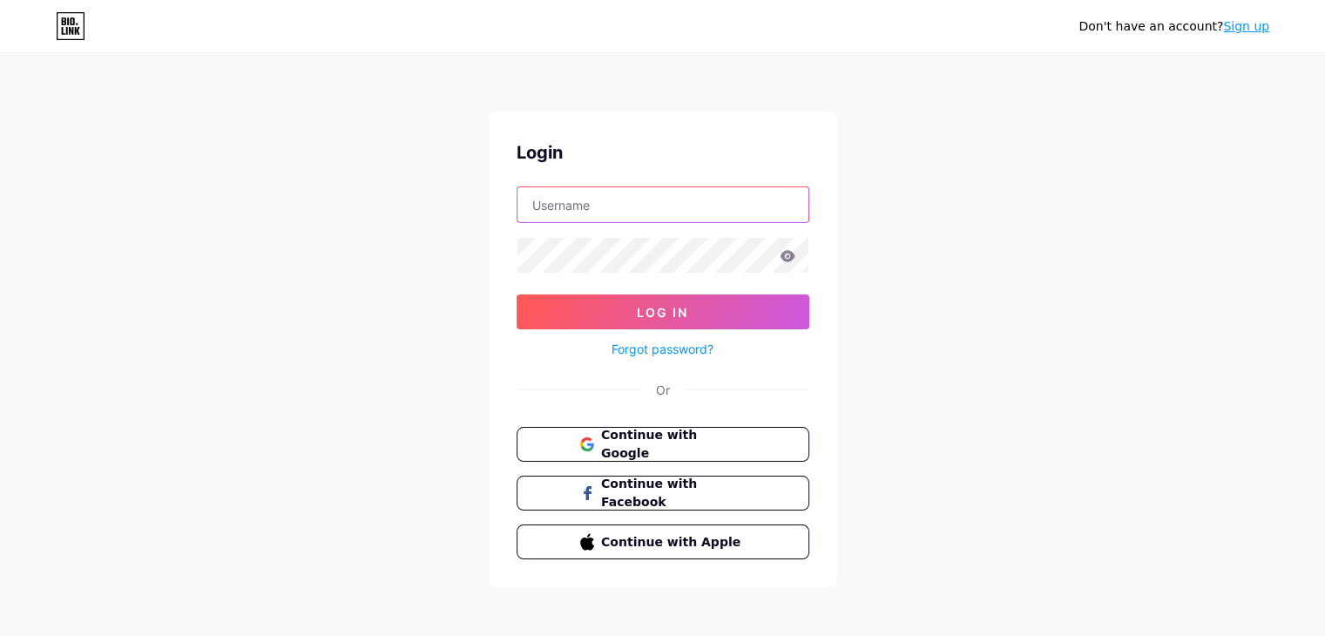
type input "[EMAIL_ADDRESS][DOMAIN_NAME]"
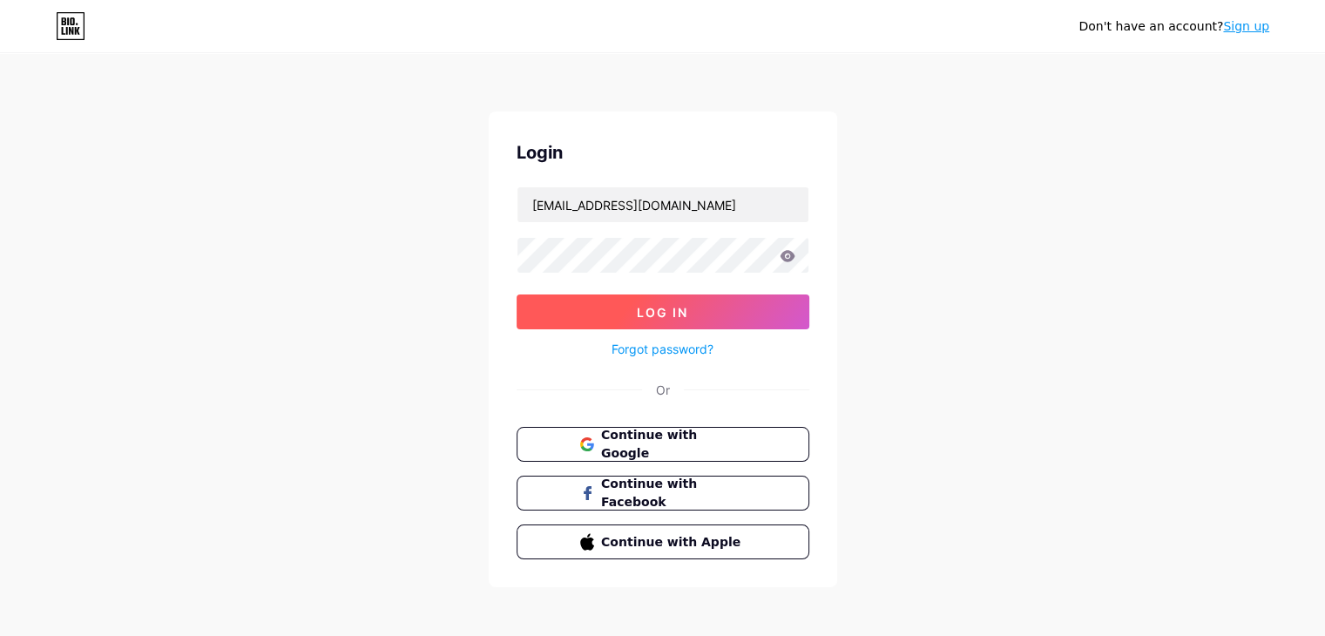
click at [638, 305] on span "Log In" at bounding box center [662, 312] width 51 height 15
